Goal: Information Seeking & Learning: Understand process/instructions

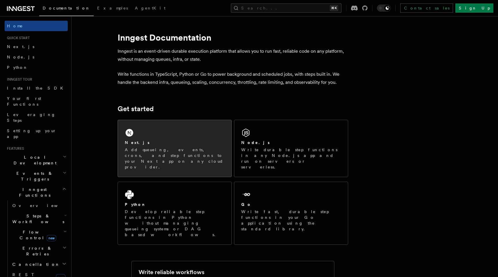
click at [169, 151] on p "Add queueing, events, crons, and step functions to your Next app on any cloud p…" at bounding box center [175, 158] width 100 height 23
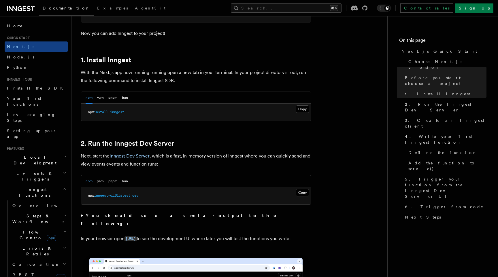
scroll to position [289, 0]
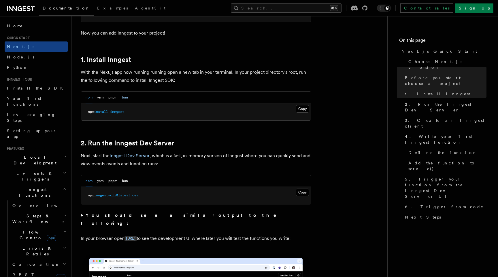
click at [126, 97] on button "bun" at bounding box center [125, 98] width 6 height 12
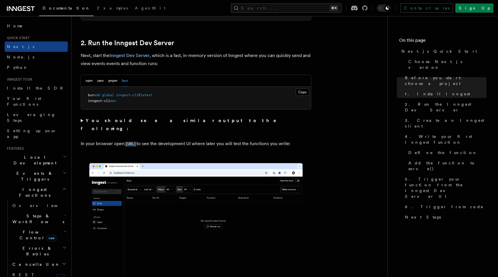
scroll to position [392, 0]
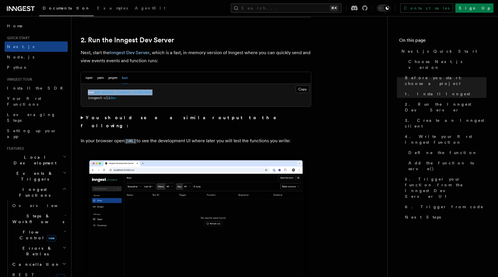
drag, startPoint x: 88, startPoint y: 92, endPoint x: 165, endPoint y: 91, distance: 76.7
click at [165, 91] on pre "bun add global inngest-cli@latest inngest-cli dev" at bounding box center [196, 95] width 230 height 23
copy span "bun add global inngest-cli@latest"
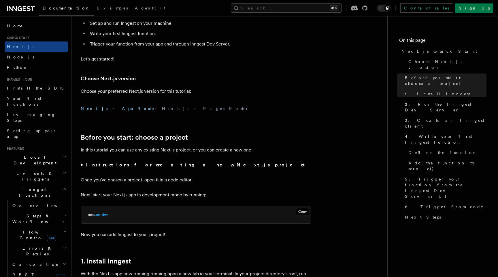
scroll to position [20, 0]
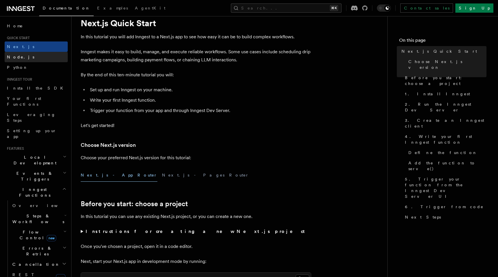
click at [24, 54] on link "Node.js" at bounding box center [36, 57] width 63 height 10
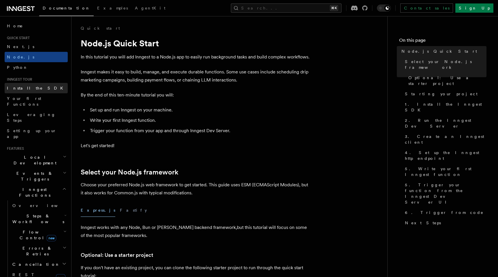
click at [20, 87] on span "Install the SDK" at bounding box center [37, 88] width 60 height 5
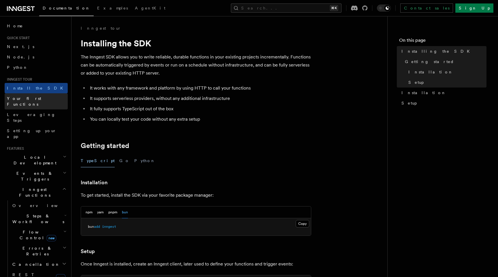
click at [26, 100] on span "Your first Functions" at bounding box center [24, 101] width 34 height 10
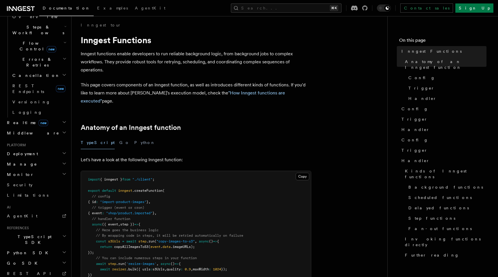
scroll to position [195, 0]
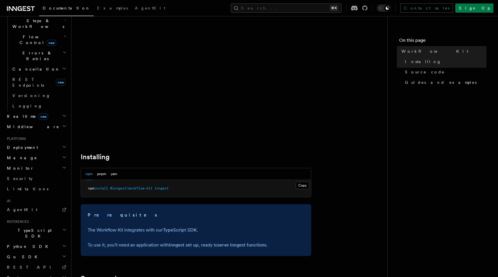
scroll to position [166, 0]
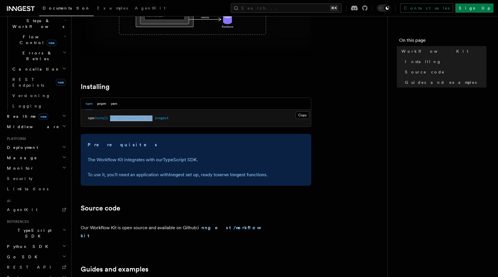
drag, startPoint x: 113, startPoint y: 118, endPoint x: 156, endPoint y: 118, distance: 43.5
click at [156, 118] on span "npm install @inngest/workflow-kit inngest" at bounding box center [128, 118] width 81 height 4
copy span "@inngest/workflow-kit"
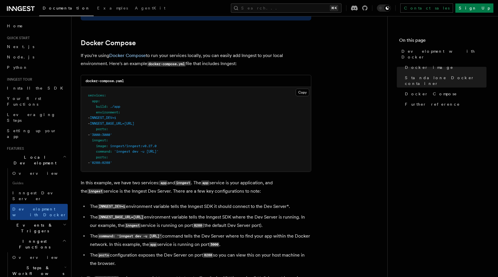
scroll to position [364, 0]
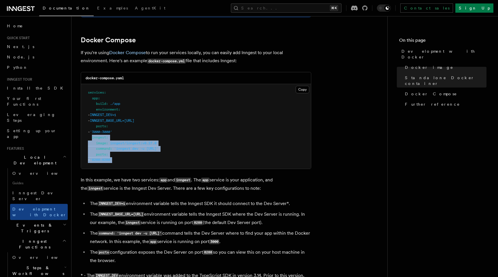
drag, startPoint x: 92, startPoint y: 140, endPoint x: 150, endPoint y: 163, distance: 62.3
click at [150, 163] on pre "services : app : build : ./app environment : - INNGEST_DEV=1 - INNGEST_BASE_URL…" at bounding box center [196, 126] width 230 height 85
copy code "inngest : image : inngest/inngest:v0.27.0 command : 'inngest dev -u [URL]' port…"
click at [124, 105] on pre "services : app : build : ./app environment : - INNGEST_DEV=1 - INNGEST_BASE_URL…" at bounding box center [196, 126] width 230 height 85
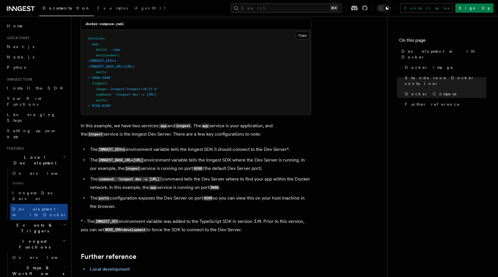
scroll to position [417, 0]
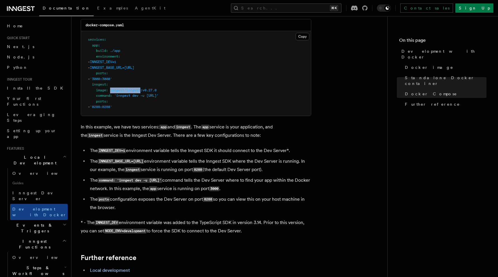
drag, startPoint x: 110, startPoint y: 92, endPoint x: 143, endPoint y: 93, distance: 32.3
click at [143, 92] on span "image : inngest/inngest:v0.27.0" at bounding box center [122, 90] width 69 height 4
copy span "inngest/inngest"
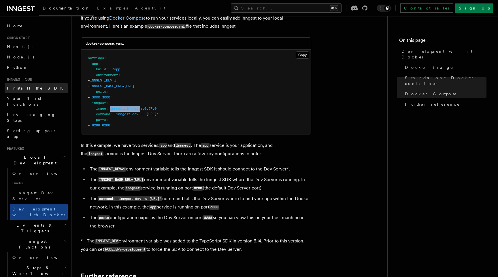
scroll to position [392, 0]
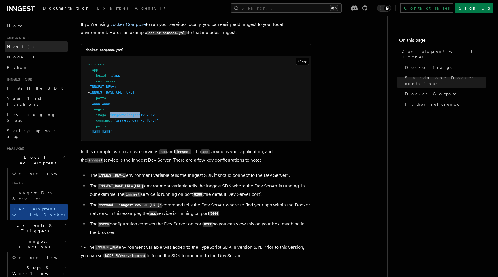
click at [29, 47] on link "Next.js" at bounding box center [36, 47] width 63 height 10
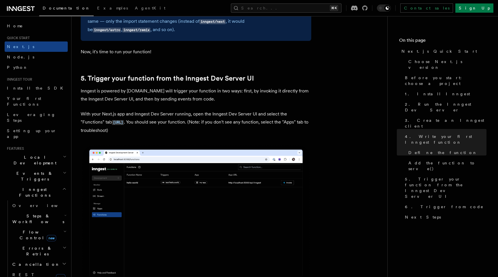
scroll to position [1285, 0]
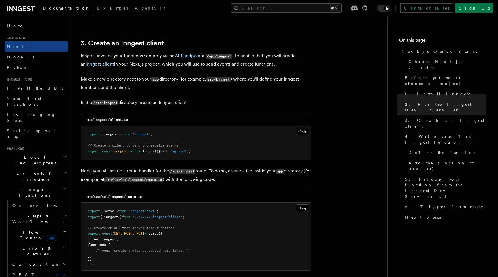
scroll to position [664, 0]
drag, startPoint x: 88, startPoint y: 153, endPoint x: 211, endPoint y: 155, distance: 123.4
click at [211, 155] on pre "import { Inngest } from "inngest" ; // Create a client to send and receive even…" at bounding box center [196, 144] width 230 height 34
copy span "export const inngest = new Inngest ({ id : "my-app" });"
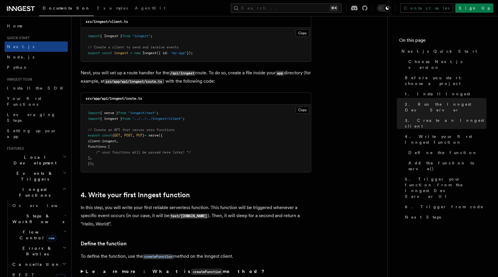
scroll to position [764, 0]
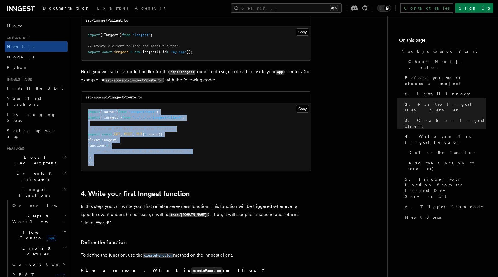
drag, startPoint x: 88, startPoint y: 114, endPoint x: 118, endPoint y: 169, distance: 62.2
click at [118, 169] on pre "import { serve } from "inngest/next" ; import { inngest } from "../../../innges…" at bounding box center [196, 137] width 230 height 68
drag, startPoint x: 109, startPoint y: 169, endPoint x: 89, endPoint y: 113, distance: 59.4
click at [89, 113] on pre "import { serve } from "inngest/next" ; import { inngest } from "../../../innges…" at bounding box center [196, 137] width 230 height 68
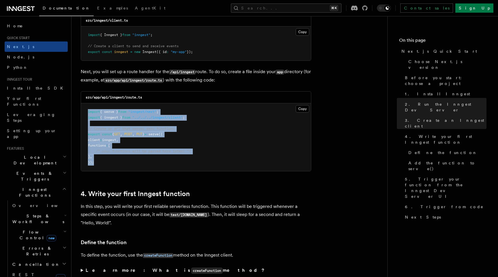
copy code "import { serve } from "inngest/next" ; import { inngest } from "../../../innges…"
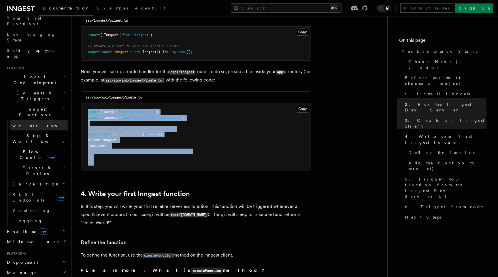
scroll to position [88, 0]
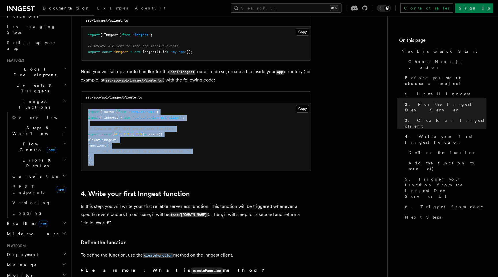
click at [44, 125] on span "Steps & Workflows" at bounding box center [37, 131] width 54 height 12
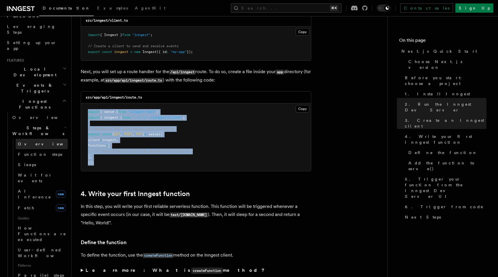
click at [32, 139] on link "Overview" at bounding box center [42, 144] width 52 height 10
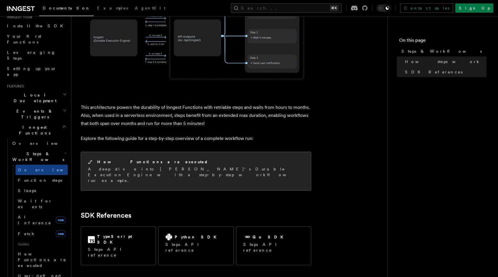
scroll to position [521, 0]
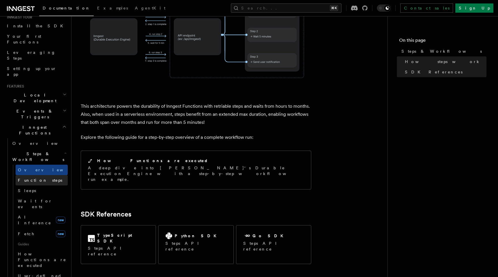
click at [40, 178] on span "Function steps" at bounding box center [40, 181] width 44 height 6
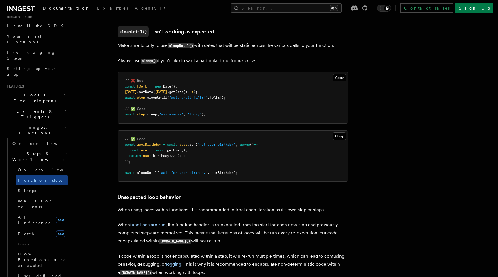
scroll to position [1676, 0]
click at [45, 228] on link "Fetch new" at bounding box center [42, 234] width 52 height 12
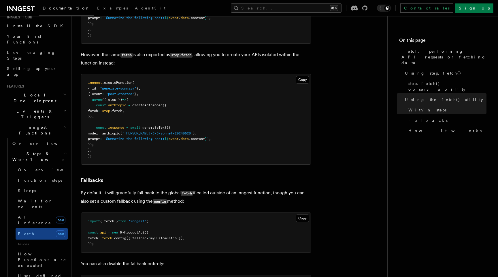
scroll to position [1072, 0]
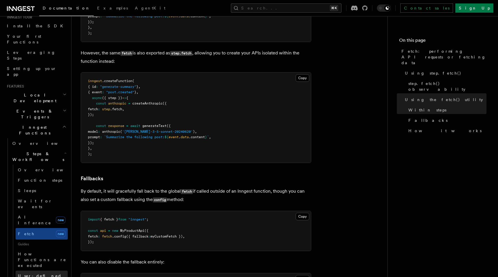
click at [53, 274] on span "User-defined Workflows" at bounding box center [44, 279] width 52 height 10
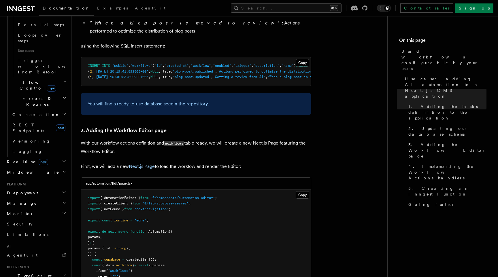
scroll to position [351, 0]
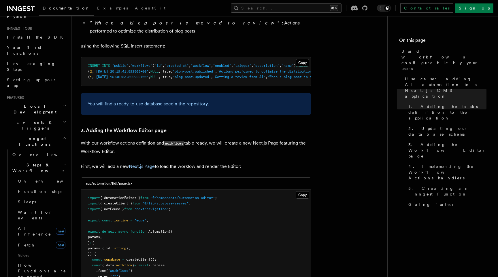
scroll to position [46, 0]
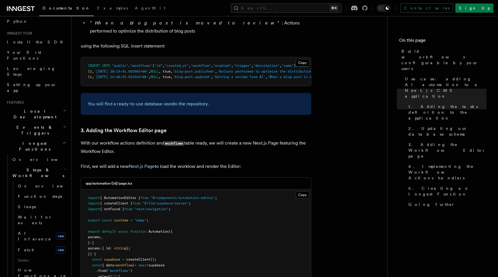
click at [49, 106] on h2 "Local Development" at bounding box center [36, 114] width 63 height 16
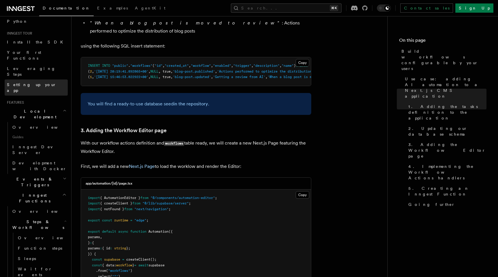
click at [43, 80] on link "Setting up your app" at bounding box center [36, 88] width 63 height 16
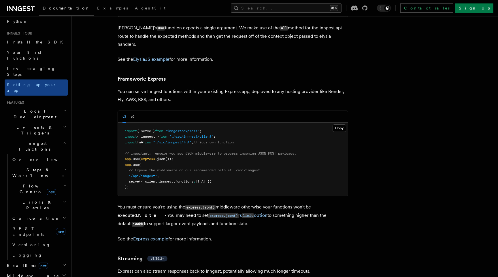
scroll to position [1679, 0]
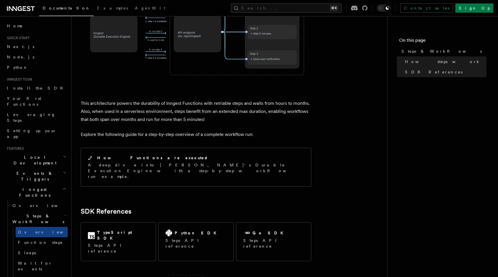
scroll to position [564, 0]
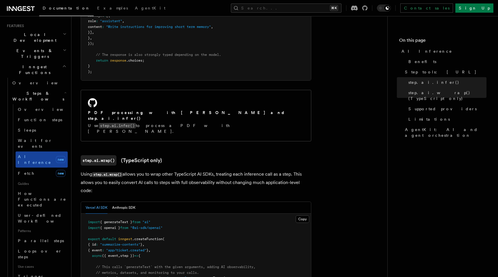
scroll to position [123, 0]
click at [36, 273] on span "Trigger workflows from Retool" at bounding box center [49, 281] width 63 height 17
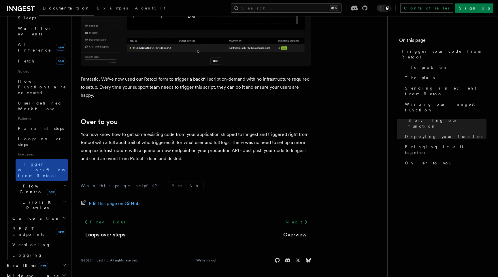
scroll to position [236, 0]
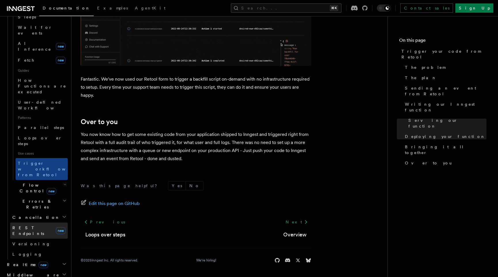
click at [37, 226] on span "REST Endpoints" at bounding box center [28, 231] width 32 height 10
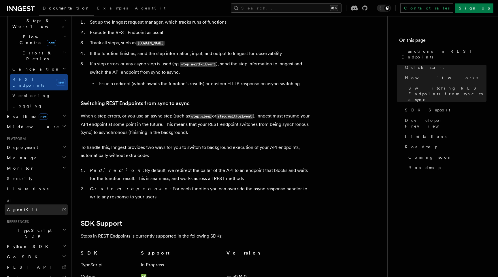
scroll to position [630, 0]
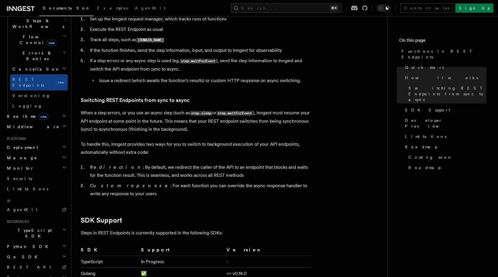
click at [37, 273] on h2 "System events" at bounding box center [36, 278] width 63 height 10
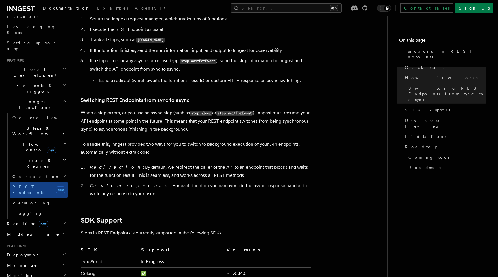
scroll to position [87, 0]
click at [39, 271] on h2 "Monitor" at bounding box center [36, 276] width 63 height 10
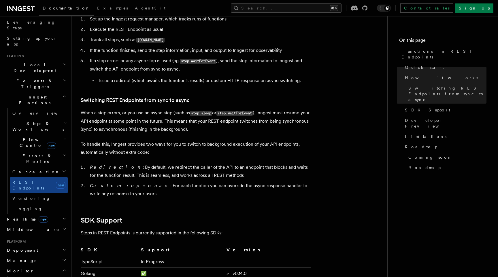
scroll to position [91, 0]
click at [42, 257] on h2 "Manage" at bounding box center [36, 262] width 63 height 10
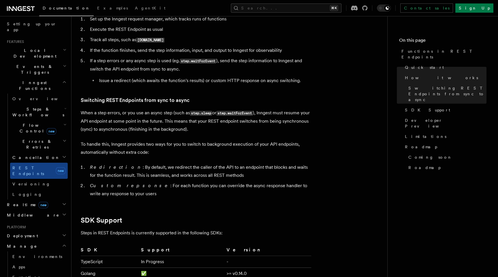
scroll to position [108, 0]
click at [42, 261] on link "Apps" at bounding box center [39, 266] width 58 height 10
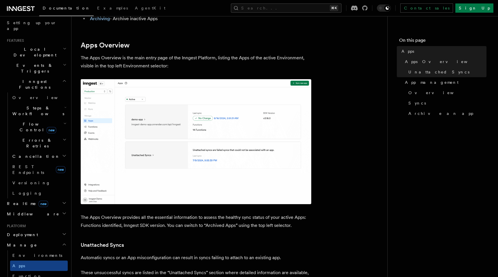
scroll to position [85, 0]
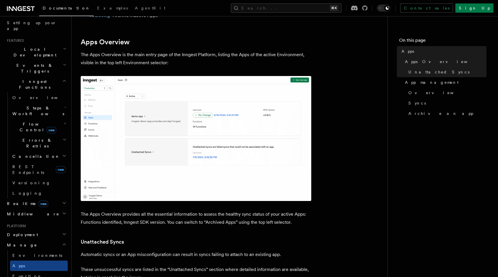
click at [103, 138] on img at bounding box center [196, 138] width 231 height 125
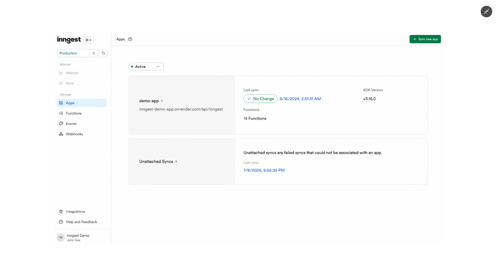
click at [103, 138] on img at bounding box center [249, 139] width 392 height 212
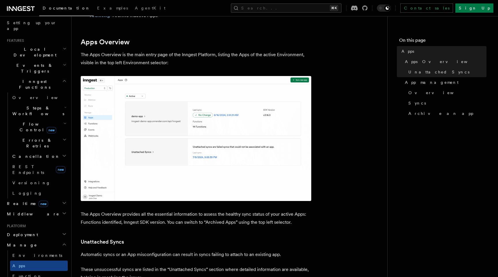
click at [38, 103] on h2 "Steps & Workflows" at bounding box center [39, 111] width 58 height 16
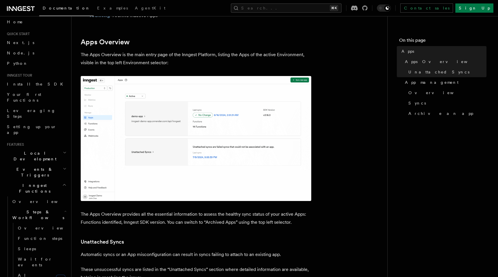
scroll to position [0, 0]
